Goal: Task Accomplishment & Management: Use online tool/utility

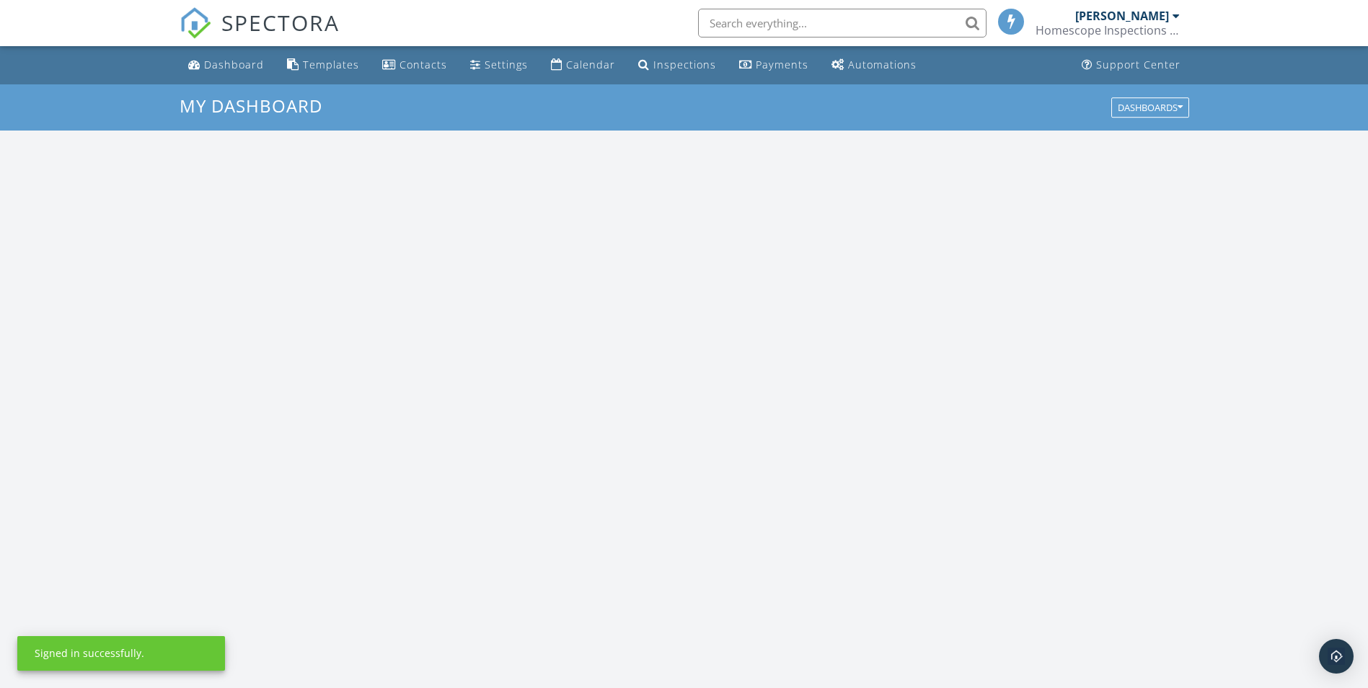
scroll to position [1335, 1390]
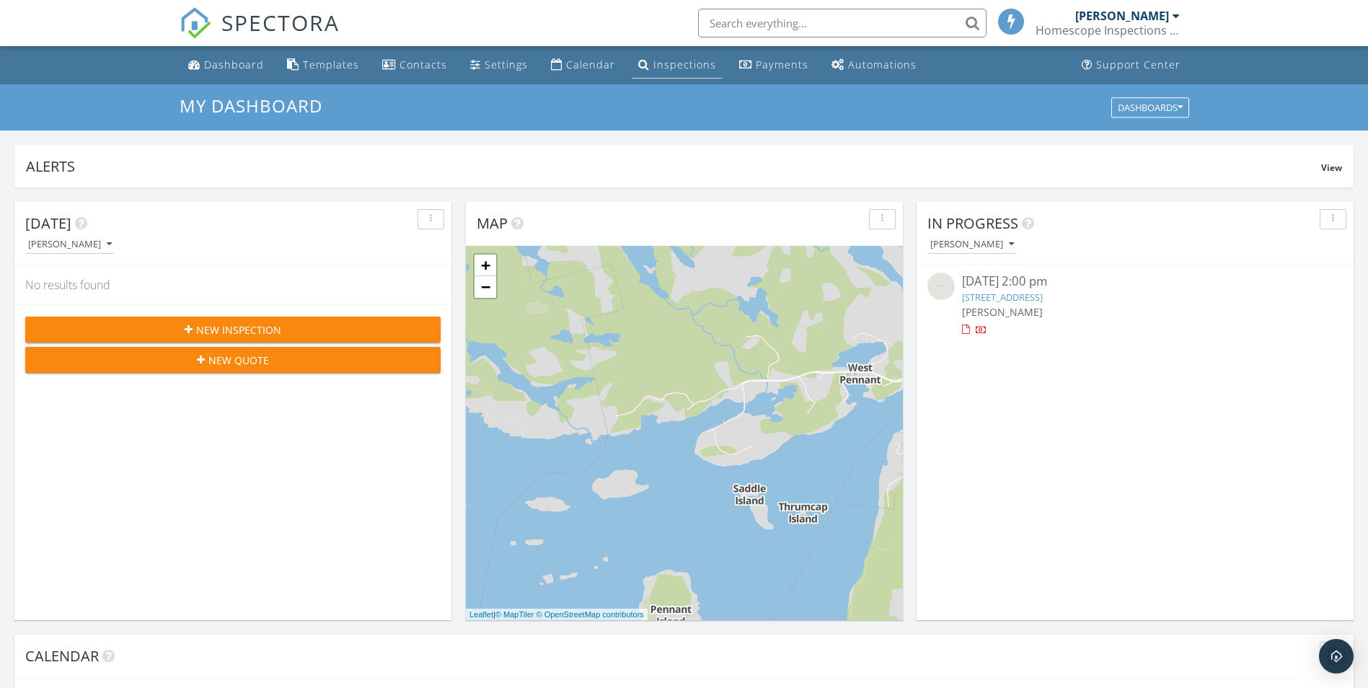
click at [700, 63] on div "Inspections" at bounding box center [684, 65] width 63 height 14
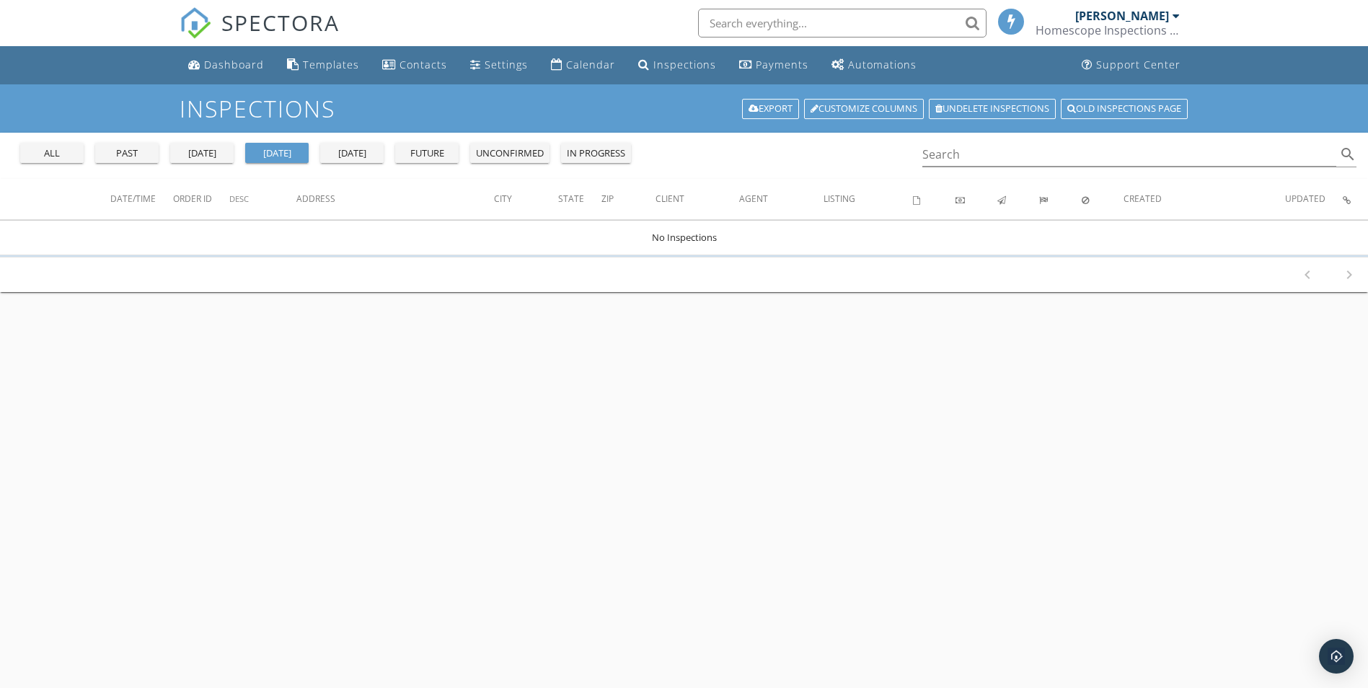
click at [73, 156] on div "all" at bounding box center [52, 153] width 52 height 14
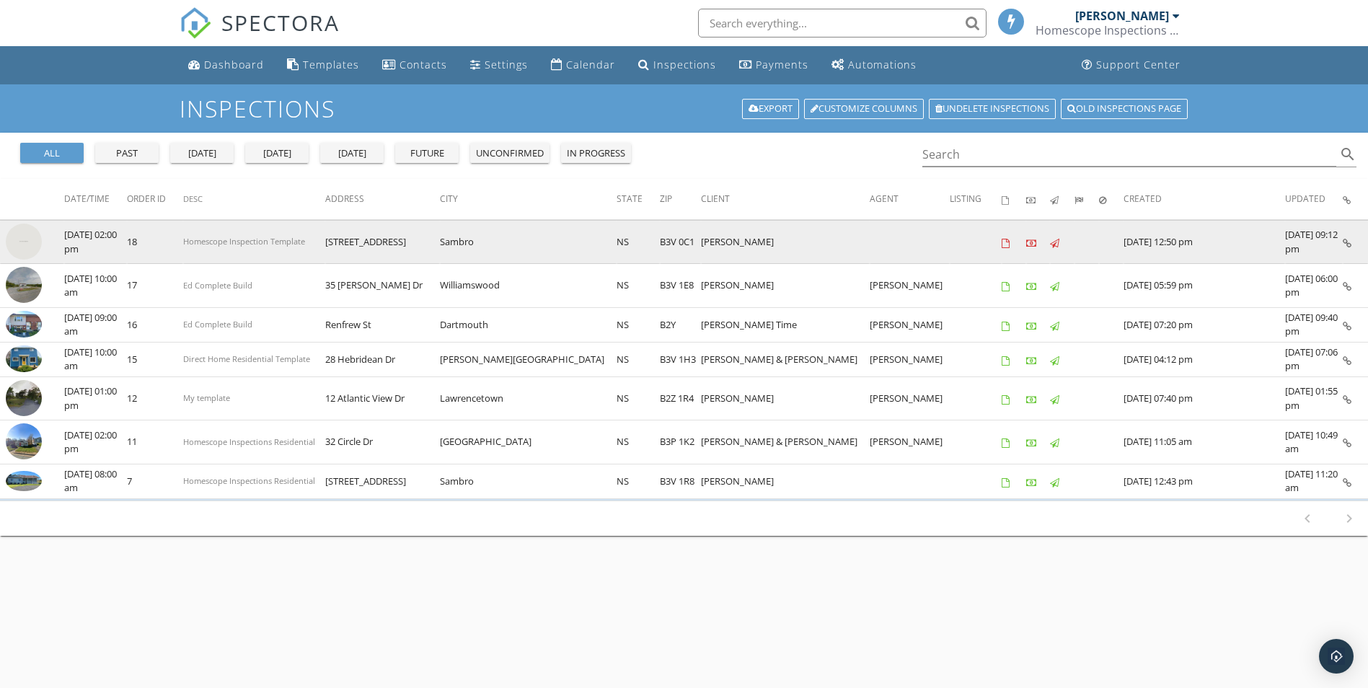
click at [30, 233] on img at bounding box center [24, 242] width 36 height 36
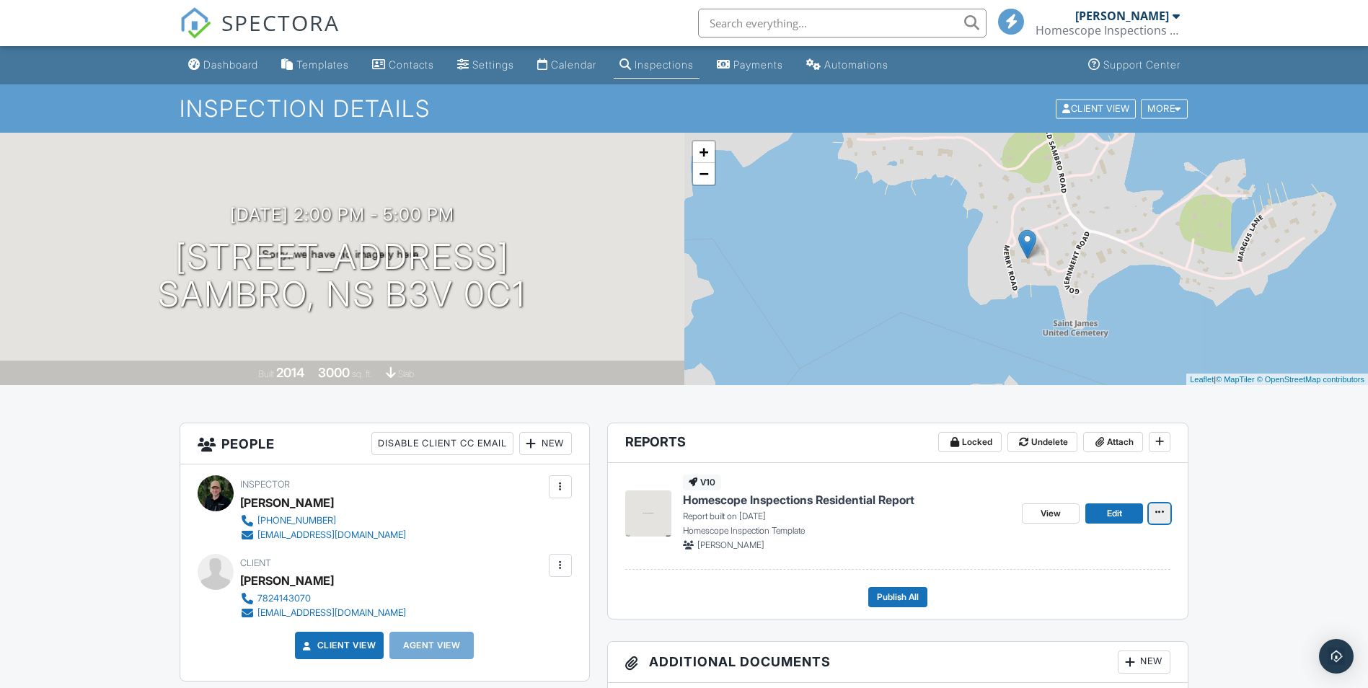
click at [1166, 515] on span at bounding box center [1159, 512] width 14 height 14
click at [1103, 616] on input "Delete Report" at bounding box center [1087, 620] width 147 height 32
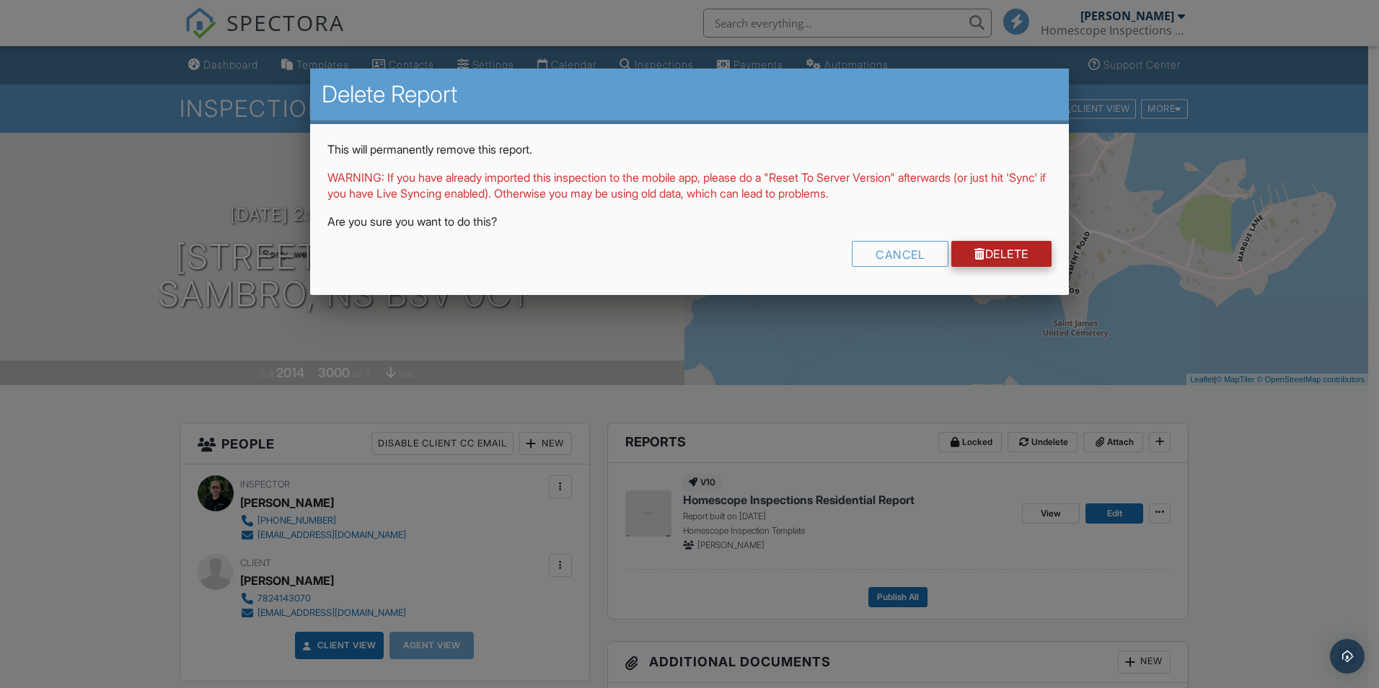
click at [974, 254] on div at bounding box center [979, 254] width 11 height 12
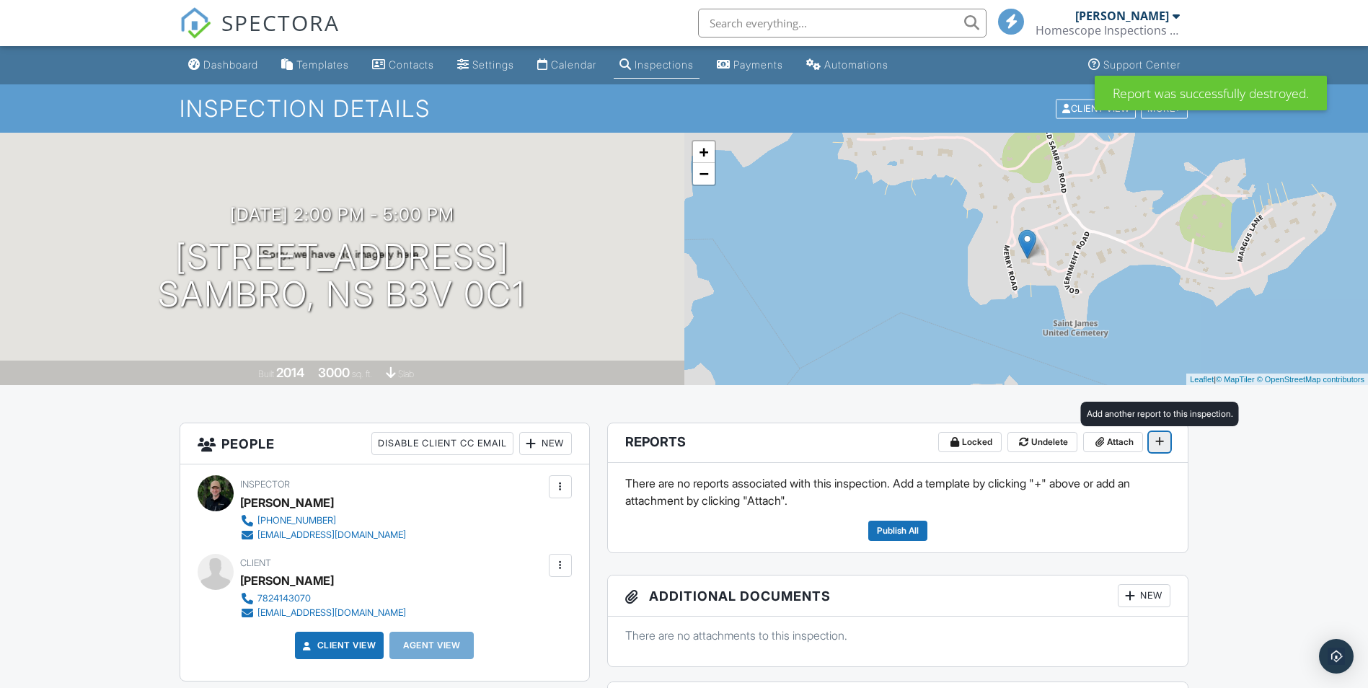
click at [1162, 438] on icon at bounding box center [1159, 441] width 9 height 10
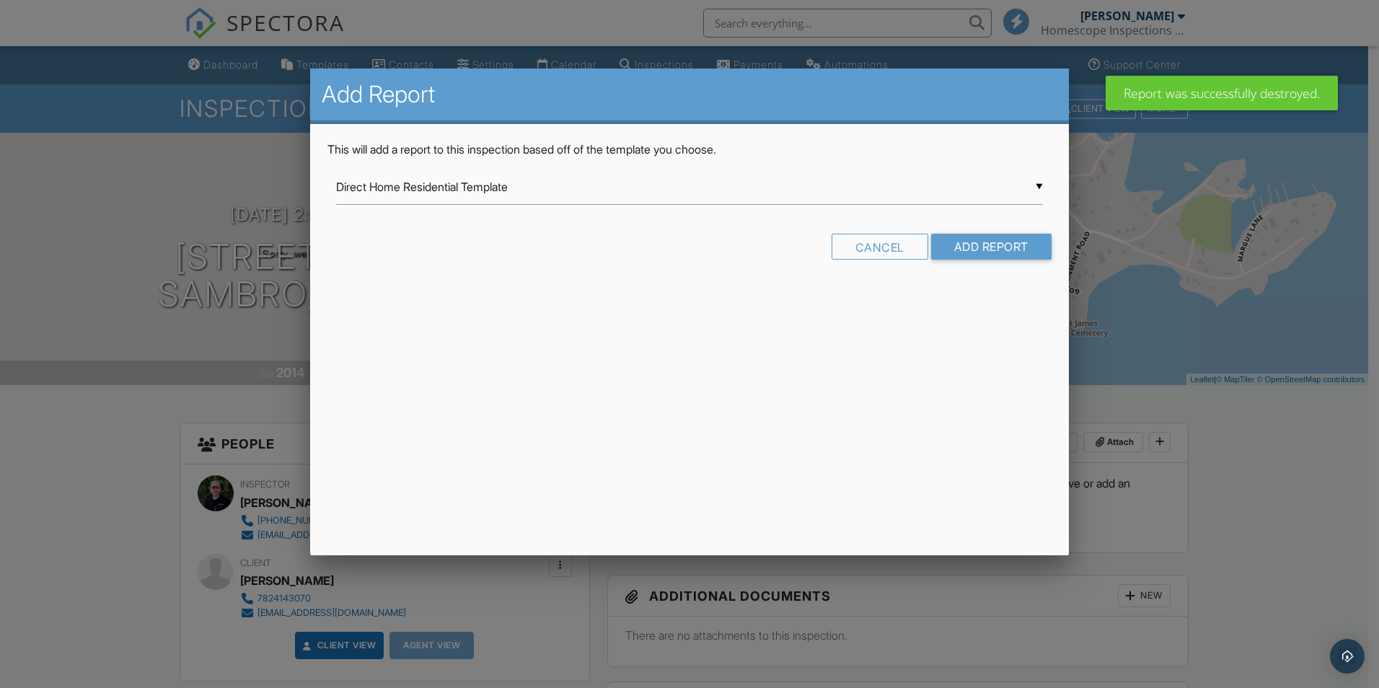
click at [1025, 189] on div "▼ Direct Home Residential Template Direct Home Residential Template Direct Home…" at bounding box center [689, 186] width 707 height 35
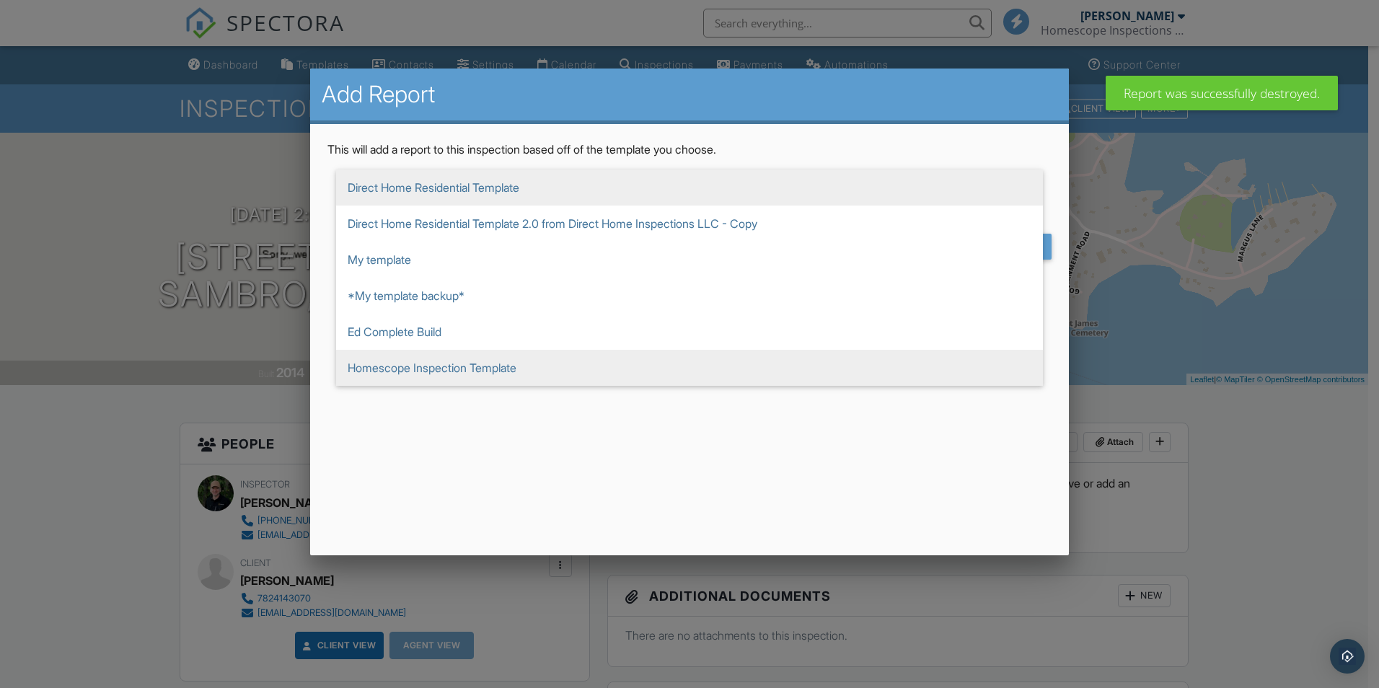
click at [434, 368] on span "Homescope Inspection Template" at bounding box center [689, 368] width 707 height 36
type input "Homescope Inspection Template"
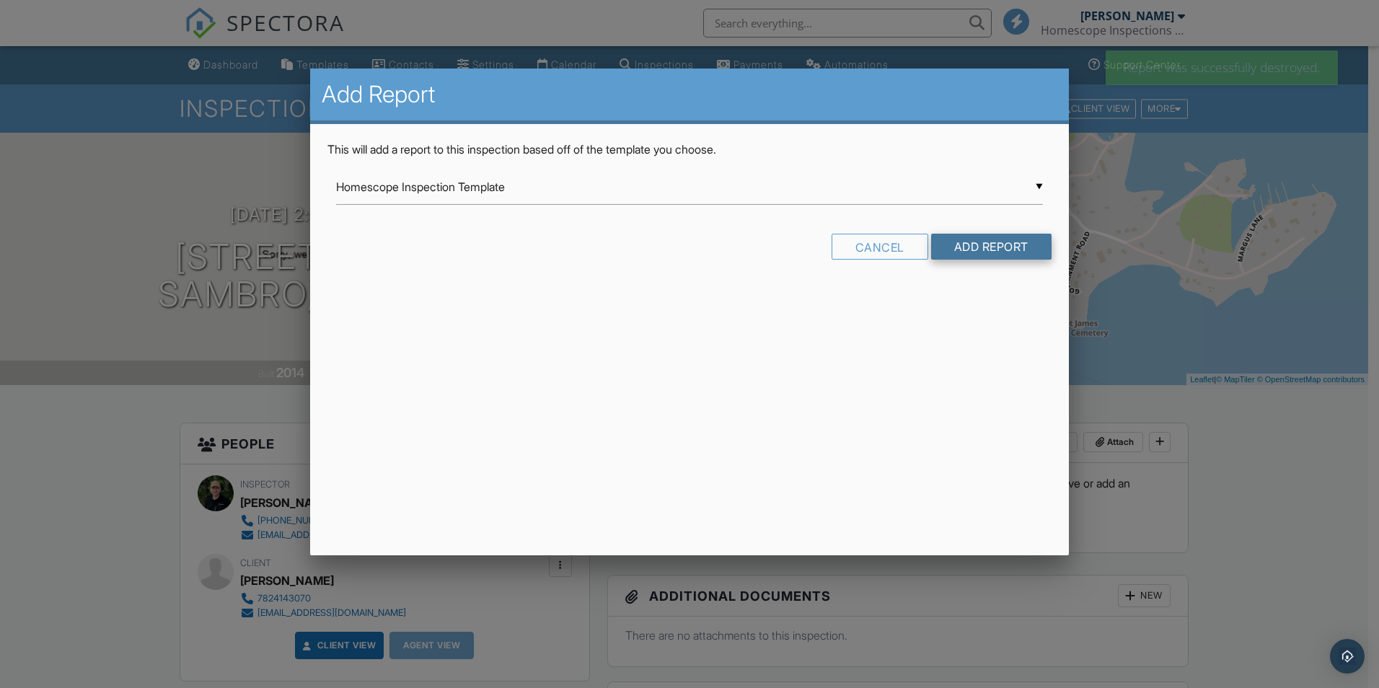
click at [990, 248] on input "Add Report" at bounding box center [991, 247] width 120 height 26
